Goal: Task Accomplishment & Management: Manage account settings

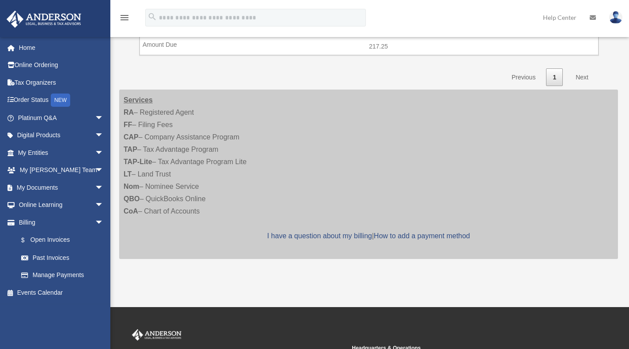
scroll to position [241, 0]
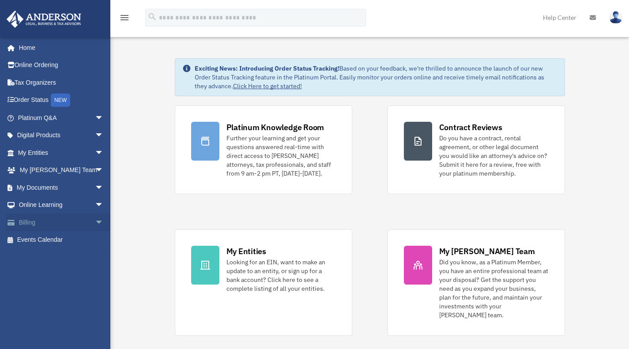
click at [34, 205] on link "Billing arrow_drop_down" at bounding box center [61, 223] width 111 height 18
click at [95, 205] on span "arrow_drop_down" at bounding box center [104, 223] width 18 height 18
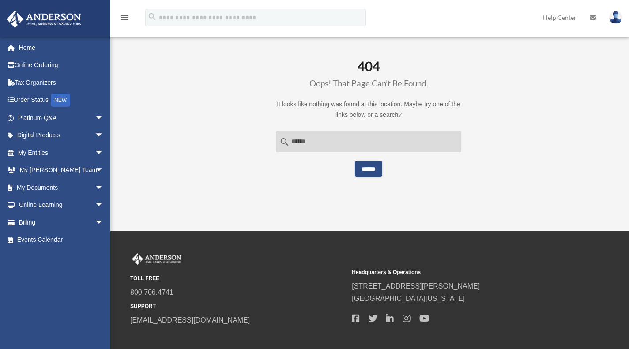
click at [614, 18] on img at bounding box center [615, 17] width 13 height 13
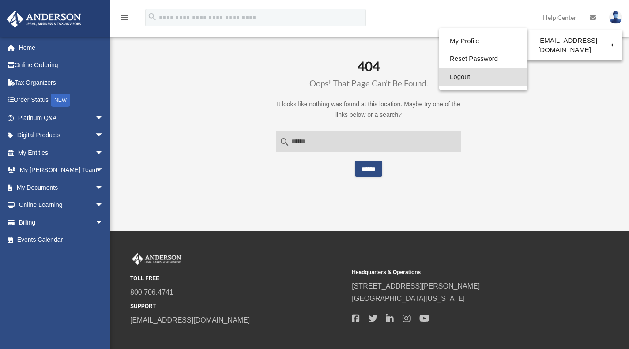
click at [453, 81] on link "Logout" at bounding box center [483, 77] width 88 height 18
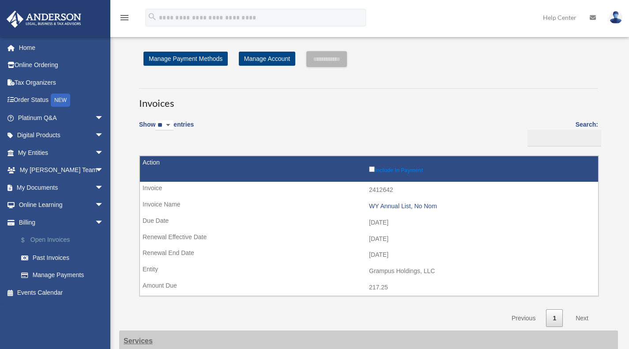
click at [57, 241] on link "$ Open Invoices" at bounding box center [64, 240] width 105 height 18
click at [52, 259] on link "Past Invoices" at bounding box center [64, 258] width 105 height 18
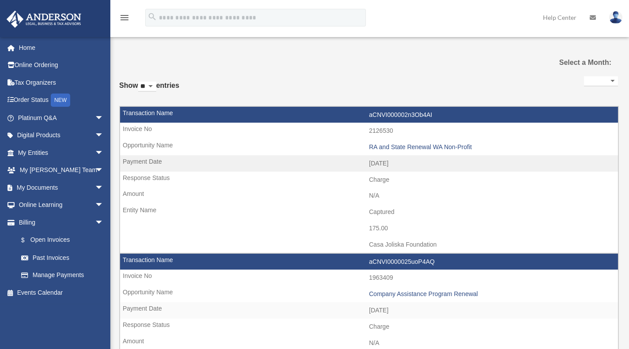
select select
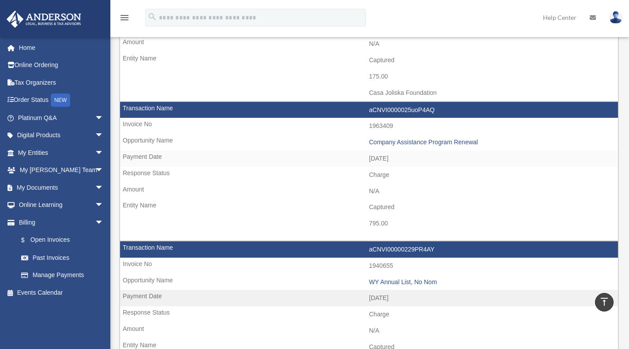
scroll to position [153, 0]
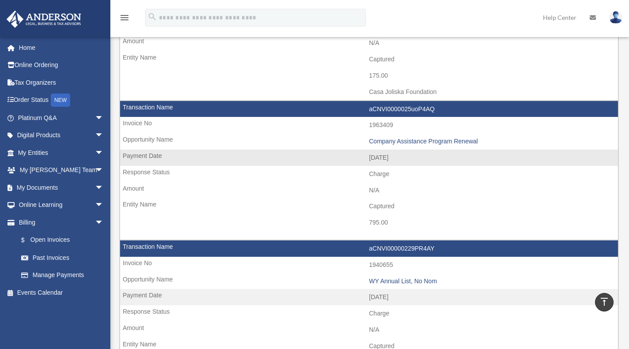
click at [582, 206] on td "Captured" at bounding box center [369, 206] width 498 height 17
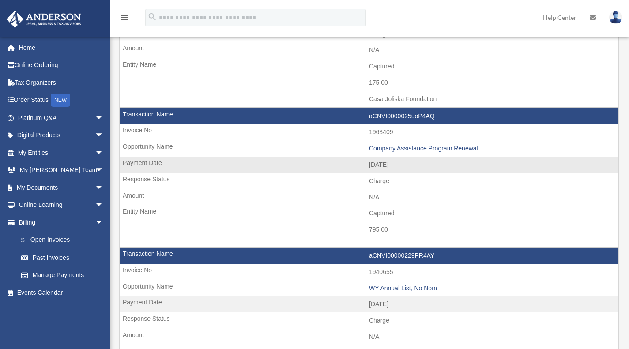
scroll to position [145, 0]
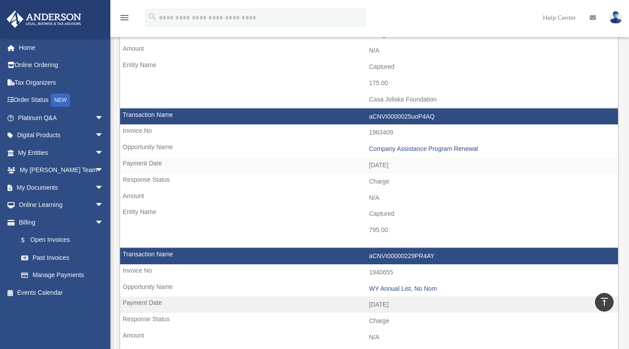
click at [616, 18] on img at bounding box center [615, 17] width 13 height 13
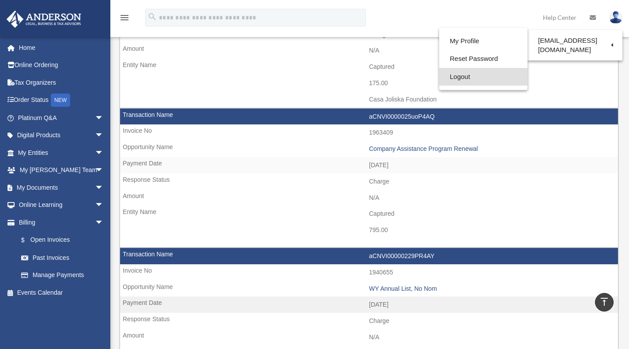
click at [481, 78] on link "Logout" at bounding box center [483, 77] width 88 height 18
